Goal: Transaction & Acquisition: Obtain resource

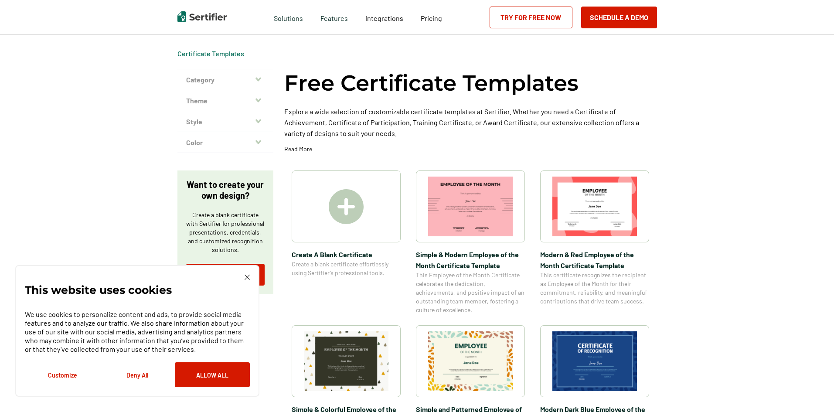
scroll to position [87, 0]
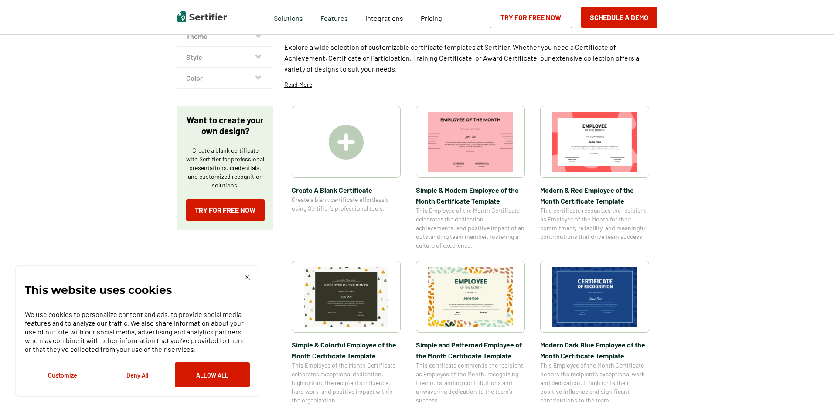
click at [587, 296] on img at bounding box center [594, 297] width 85 height 60
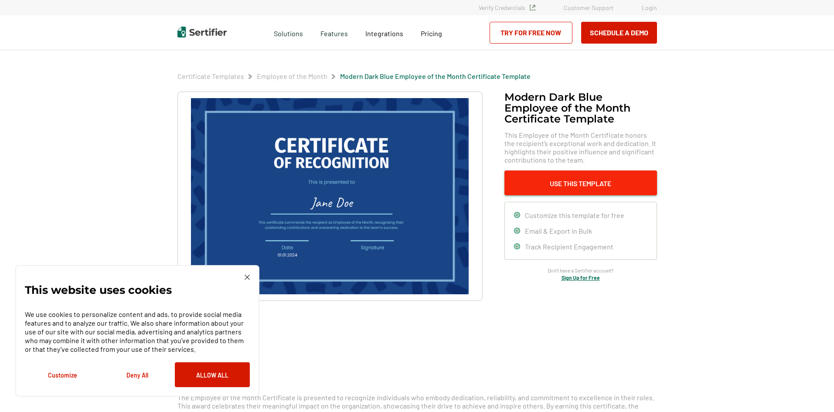
click at [548, 183] on button "Use This Template" at bounding box center [580, 182] width 153 height 25
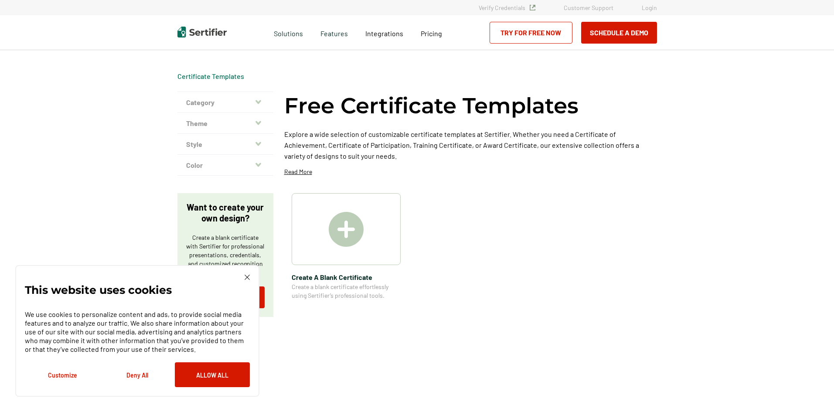
scroll to position [87, 0]
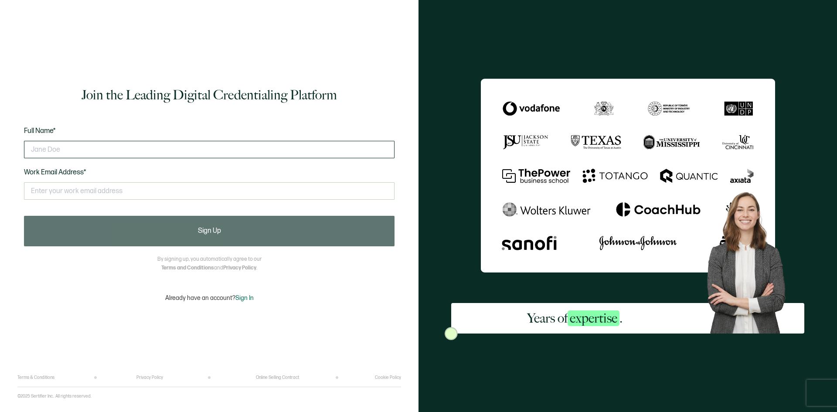
click at [102, 154] on input "text" at bounding box center [209, 149] width 370 height 17
type input "[PERSON_NAME]"
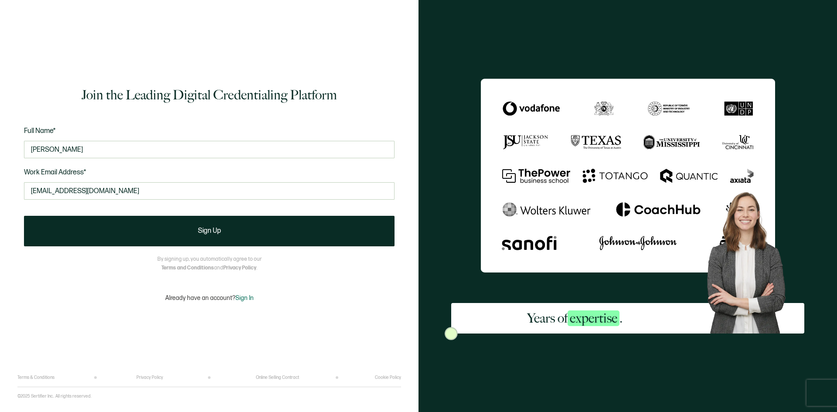
type input "[EMAIL_ADDRESS][DOMAIN_NAME]"
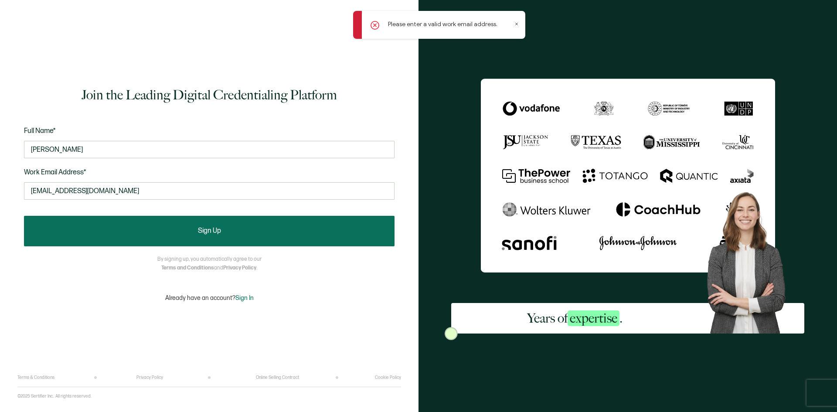
click at [135, 233] on button "Sign Up" at bounding box center [209, 231] width 370 height 31
